Goal: Information Seeking & Learning: Learn about a topic

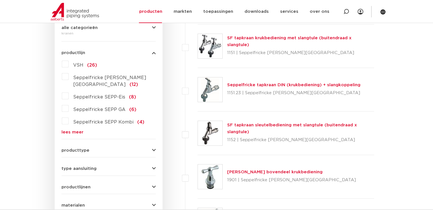
scroll to position [114, 0]
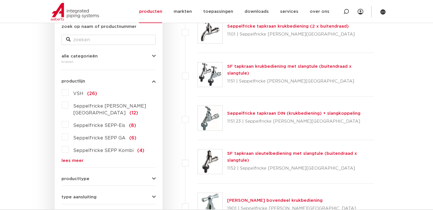
click at [81, 96] on span "VSH" at bounding box center [78, 93] width 10 height 5
click at [0, 0] on input "VSH (26)" at bounding box center [0, 0] width 0 height 0
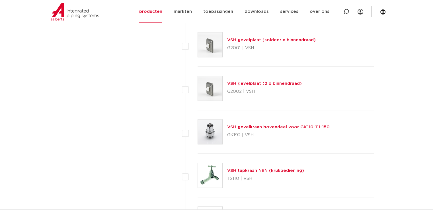
scroll to position [826, 0]
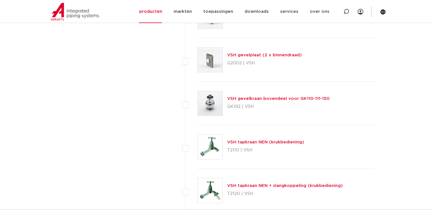
click at [266, 99] on link "VSH gevelkraan bovendeel voor GK110-111-150" at bounding box center [278, 99] width 102 height 4
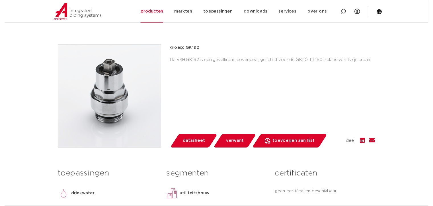
scroll to position [142, 0]
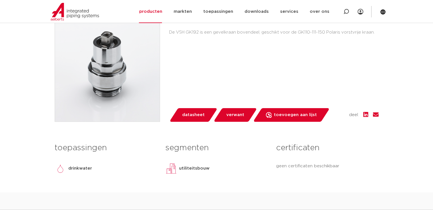
click at [193, 113] on span "datasheet" at bounding box center [193, 114] width 22 height 9
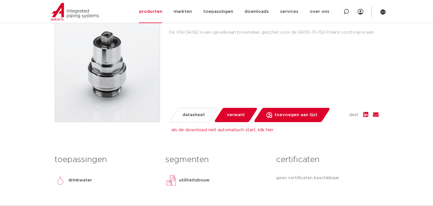
click at [239, 113] on span "verwant" at bounding box center [236, 114] width 18 height 9
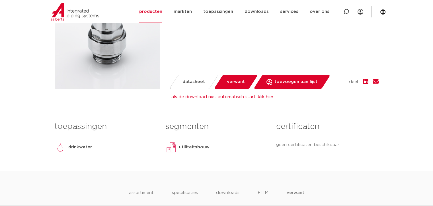
scroll to position [232, 0]
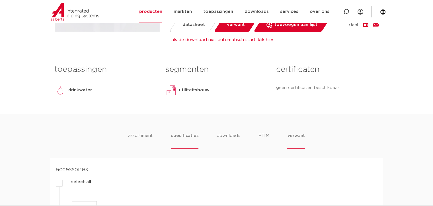
click at [187, 136] on li "specificaties" at bounding box center [184, 140] width 27 height 16
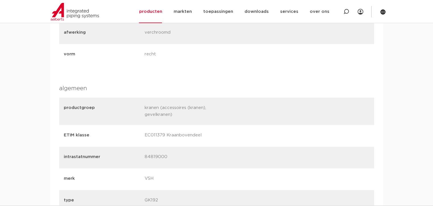
scroll to position [289, 0]
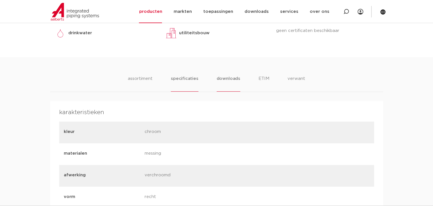
click at [232, 80] on li "downloads" at bounding box center [229, 83] width 24 height 16
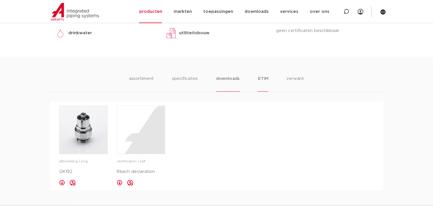
click at [264, 77] on li "ETIM" at bounding box center [263, 83] width 10 height 16
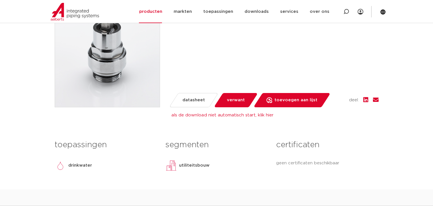
scroll to position [214, 0]
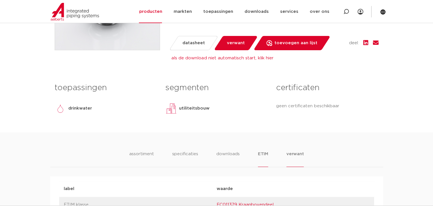
click at [302, 153] on li "verwant" at bounding box center [295, 158] width 18 height 16
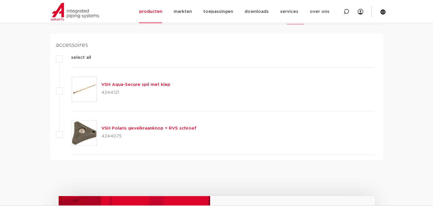
scroll to position [300, 0]
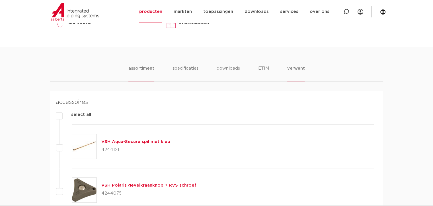
click at [142, 66] on li "assortiment" at bounding box center [141, 73] width 26 height 16
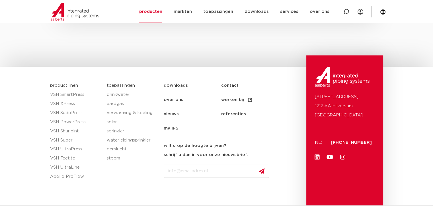
scroll to position [442, 0]
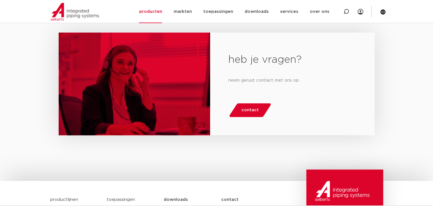
click at [247, 109] on span "contact" at bounding box center [249, 109] width 17 height 9
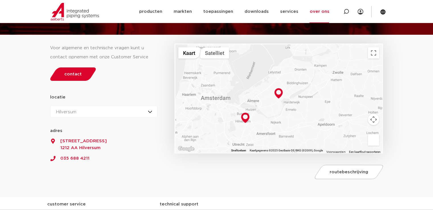
scroll to position [85, 0]
